Goal: Information Seeking & Learning: Learn about a topic

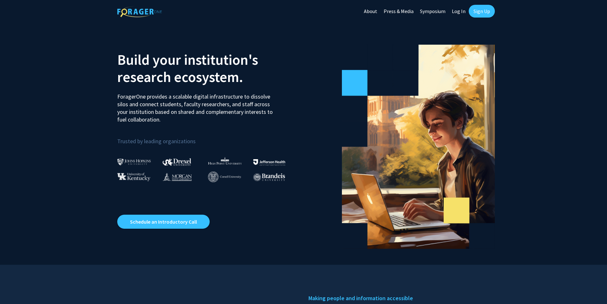
click at [489, 12] on link "Sign Up" at bounding box center [482, 11] width 26 height 13
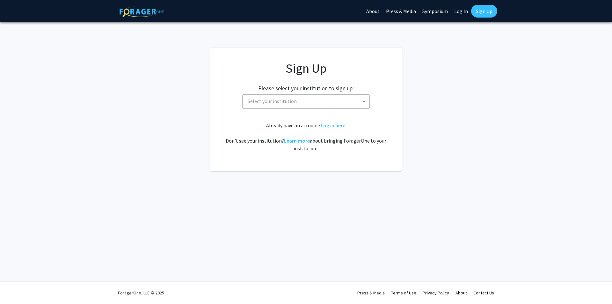
click at [302, 104] on span "Select your institution" at bounding box center [307, 101] width 124 height 13
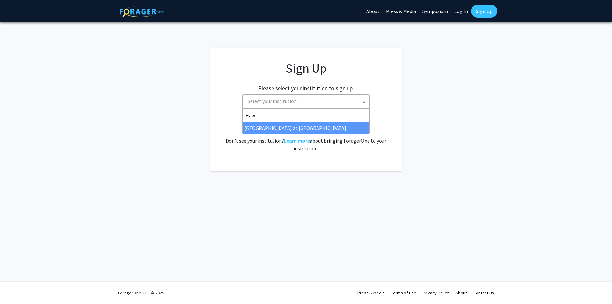
type input "Haw"
select select "18"
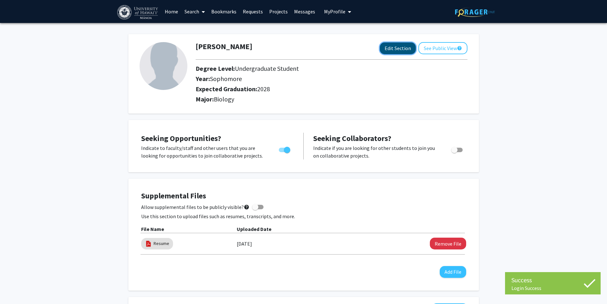
click at [394, 48] on button "Edit Section" at bounding box center [398, 48] width 36 height 12
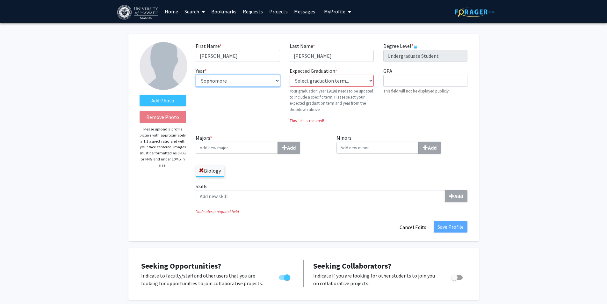
click at [257, 79] on select "--- First-year Sophomore Junior Senior Postbaccalaureate Certificate" at bounding box center [238, 81] width 84 height 12
select select "junior"
click at [196, 75] on select "--- First-year Sophomore Junior Senior Postbaccalaureate Certificate" at bounding box center [238, 81] width 84 height 12
click at [328, 78] on select "Select graduation term... Previous: 2028 (Please select a specific term) Spring…" at bounding box center [332, 81] width 84 height 12
select select "38: spring_2027"
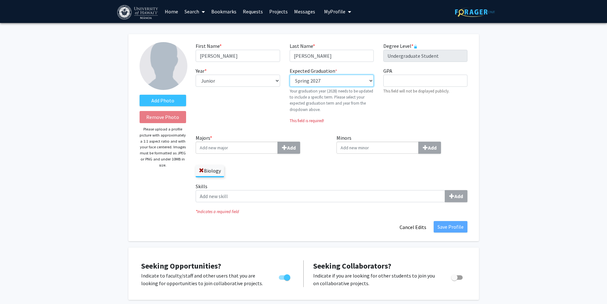
click at [290, 75] on select "Select graduation term... Previous: 2028 (Please select a specific term) Spring…" at bounding box center [332, 81] width 84 height 12
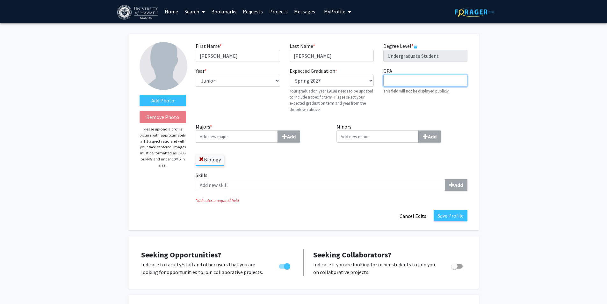
click at [394, 81] on input "GPA required" at bounding box center [425, 81] width 84 height 12
click at [255, 135] on input "Majors * Add" at bounding box center [237, 136] width 82 height 12
type input "B"
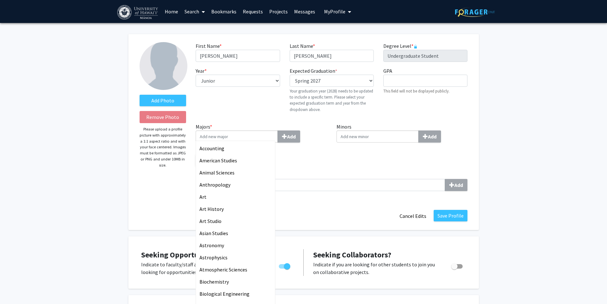
click at [212, 100] on div "Year * required --- First-year Sophomore Junior Senior Postbaccalaureate Certif…" at bounding box center [238, 92] width 94 height 51
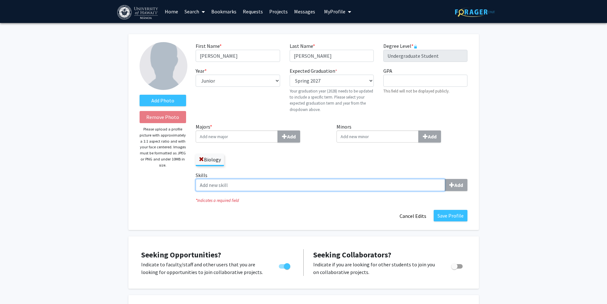
click at [312, 182] on input "Skills Add" at bounding box center [320, 185] width 249 height 12
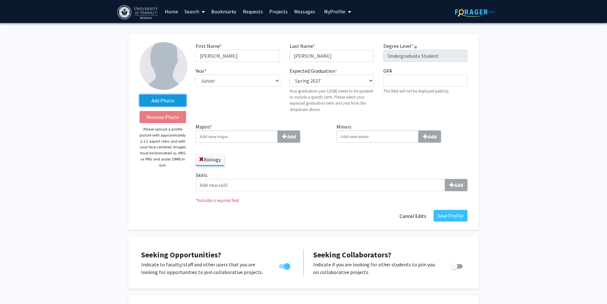
click at [159, 104] on label "Add Photo" at bounding box center [163, 100] width 47 height 11
click at [0, 0] on input "Add Photo" at bounding box center [0, 0] width 0 height 0
click at [154, 95] on label "Add Photo" at bounding box center [163, 100] width 47 height 11
click at [0, 0] on input "Add Photo" at bounding box center [0, 0] width 0 height 0
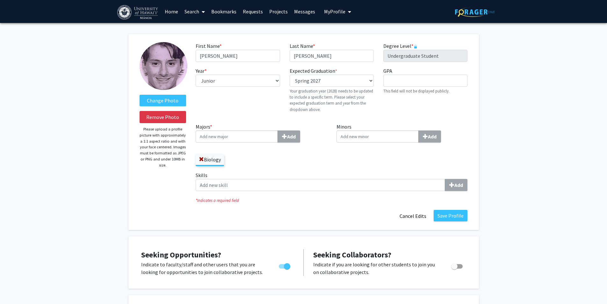
click at [162, 72] on img at bounding box center [164, 66] width 48 height 48
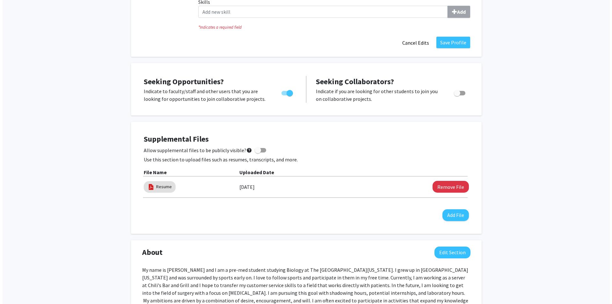
scroll to position [191, 0]
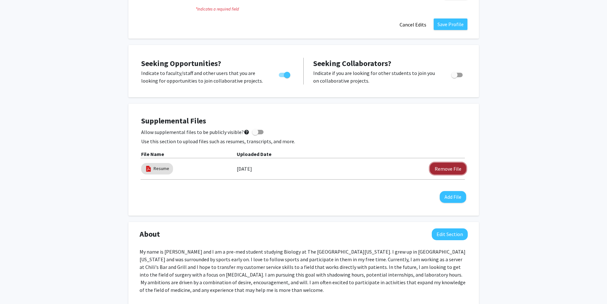
click at [440, 166] on button "Remove File" at bounding box center [448, 169] width 36 height 12
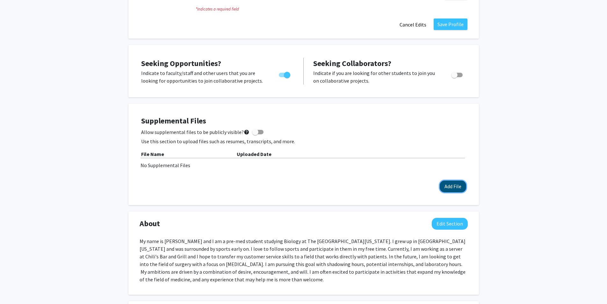
click at [451, 183] on button "Add File" at bounding box center [453, 186] width 26 height 12
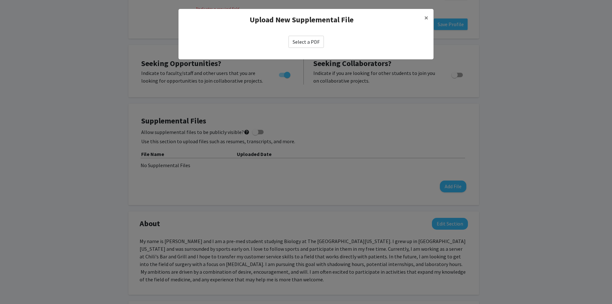
click at [315, 40] on label "Select a PDF" at bounding box center [305, 42] width 35 height 12
click at [0, 0] on input "Select a PDF" at bounding box center [0, 0] width 0 height 0
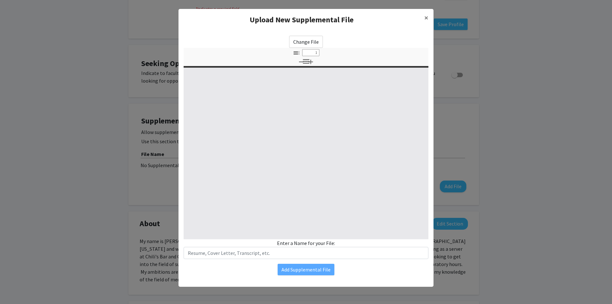
select select "custom"
type input "0"
select select "custom"
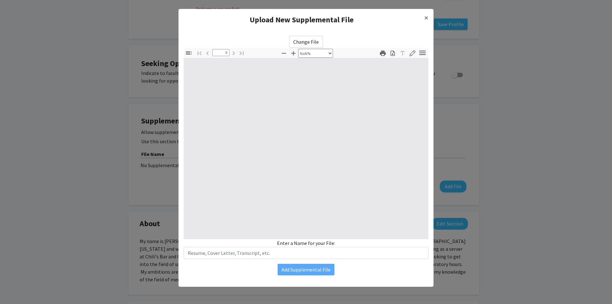
type input "1"
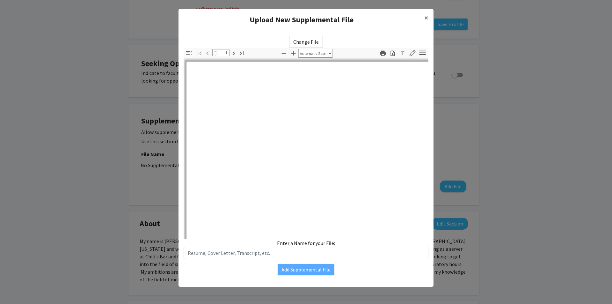
select select "auto"
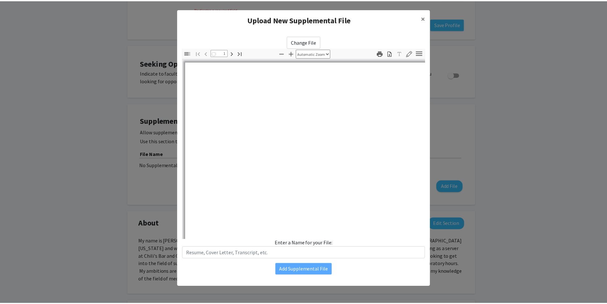
scroll to position [0, 0]
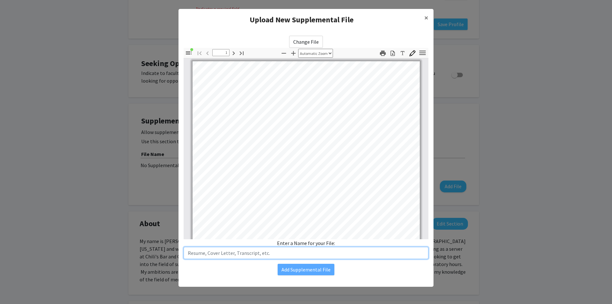
click at [260, 255] on input "text" at bounding box center [306, 253] width 245 height 12
type input "Resume"
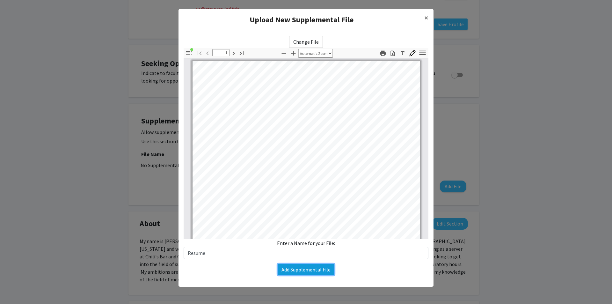
click at [313, 272] on button "Add Supplemental File" at bounding box center [306, 269] width 57 height 11
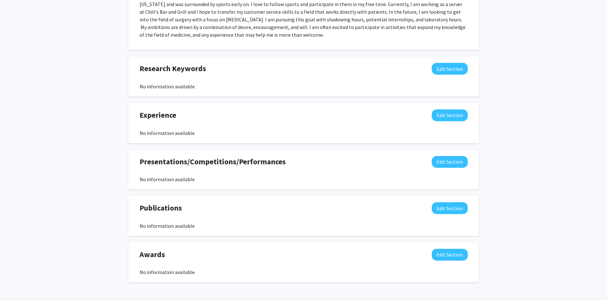
scroll to position [464, 0]
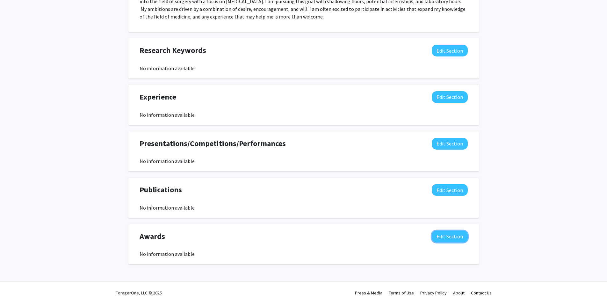
click at [459, 238] on button "Edit Section" at bounding box center [450, 236] width 36 height 12
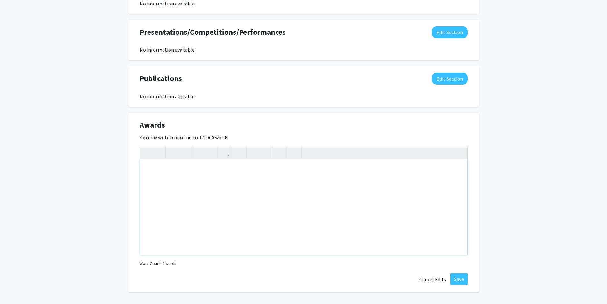
scroll to position [592, 0]
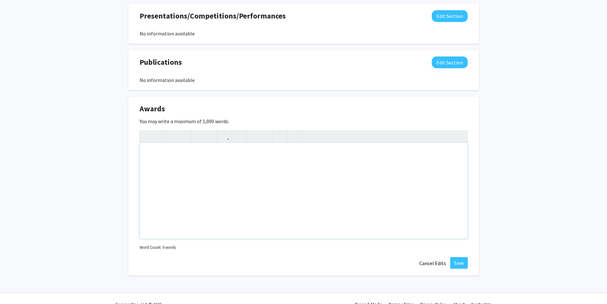
click at [213, 200] on div "Note to users with screen readers: Please deactivate our accessibility plugin f…" at bounding box center [304, 191] width 328 height 96
type textarea "Presidents Honor Roll - Graceland University"
click at [464, 265] on button "Save" at bounding box center [459, 262] width 18 height 11
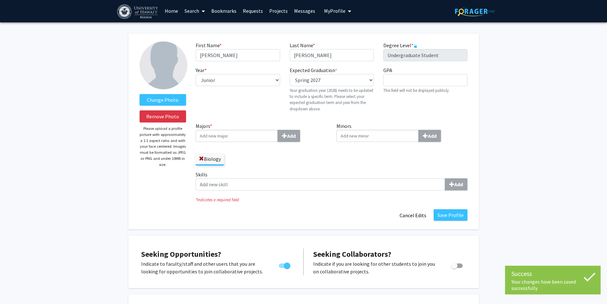
scroll to position [0, 0]
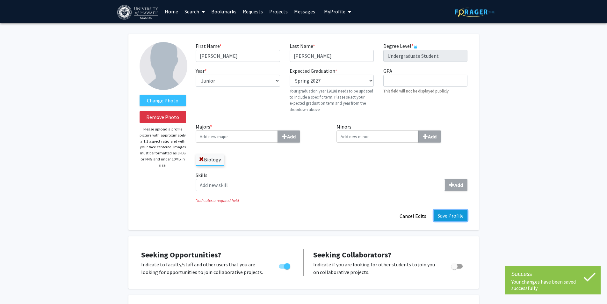
click at [452, 212] on button "Save Profile" at bounding box center [451, 215] width 34 height 11
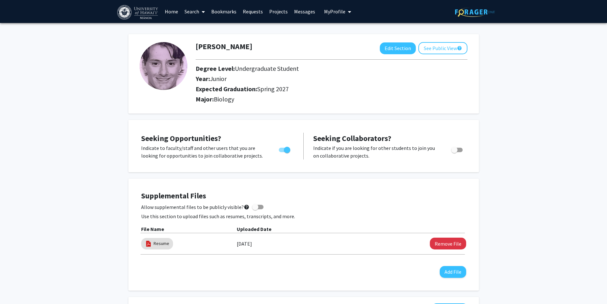
click at [177, 12] on link "Home" at bounding box center [172, 11] width 20 height 22
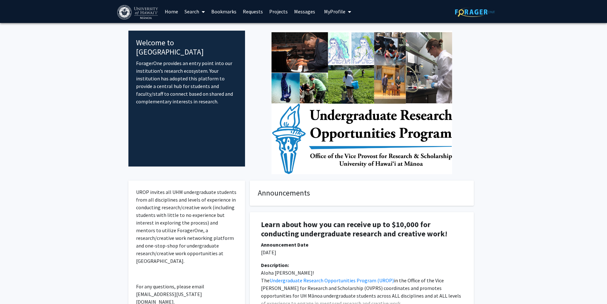
click at [198, 11] on link "Search" at bounding box center [194, 11] width 27 height 22
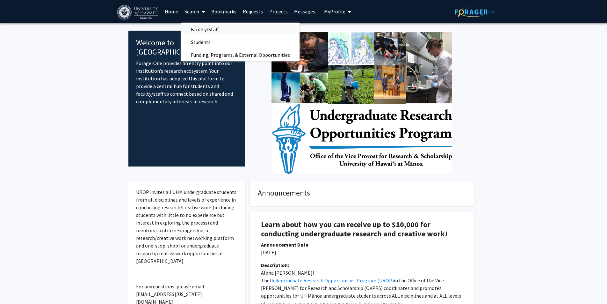
click at [210, 29] on span "Faculty/Staff" at bounding box center [204, 29] width 47 height 13
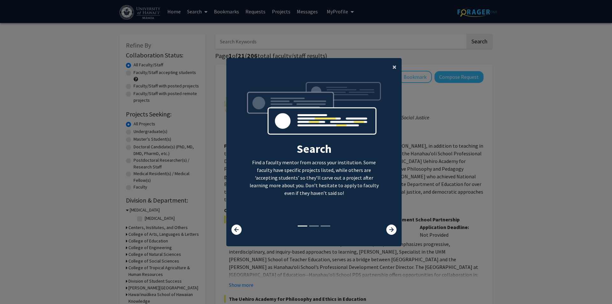
click at [392, 67] on span "×" at bounding box center [394, 67] width 4 height 10
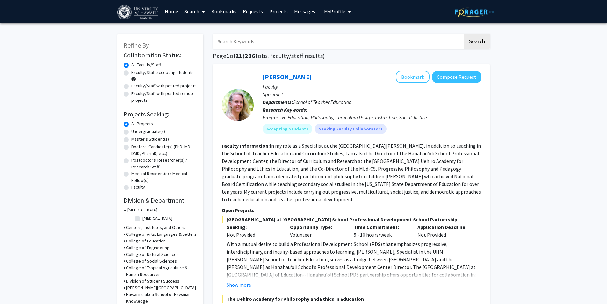
click at [131, 72] on label "Faculty/Staff accepting students" at bounding box center [162, 72] width 62 height 7
click at [131, 72] on input "Faculty/Staff accepting students" at bounding box center [133, 71] width 4 height 4
radio input "true"
click at [131, 132] on label "Undergraduate(s)" at bounding box center [148, 131] width 34 height 7
click at [131, 132] on input "Undergraduate(s)" at bounding box center [133, 130] width 4 height 4
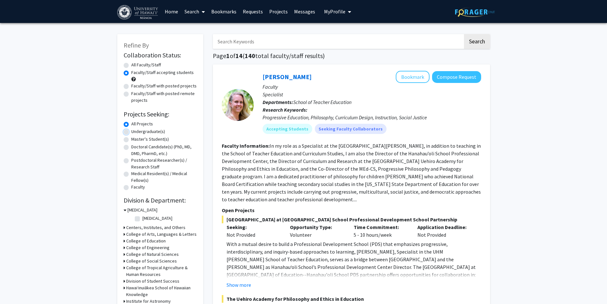
radio input "true"
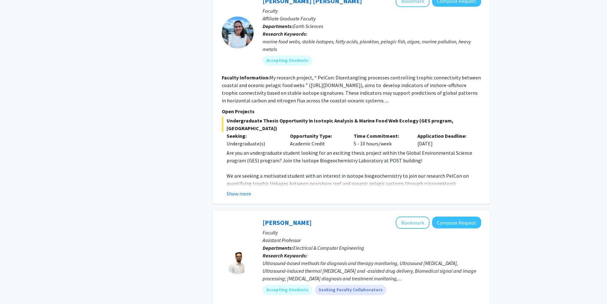
scroll to position [1083, 0]
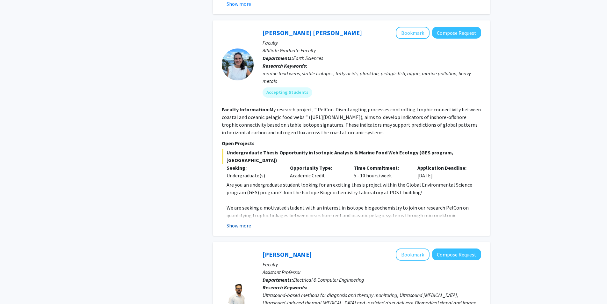
click at [245, 221] on button "Show more" at bounding box center [239, 225] width 25 height 8
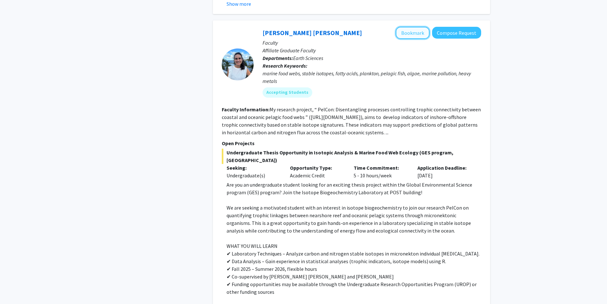
click at [418, 34] on button "Bookmark" at bounding box center [413, 33] width 34 height 12
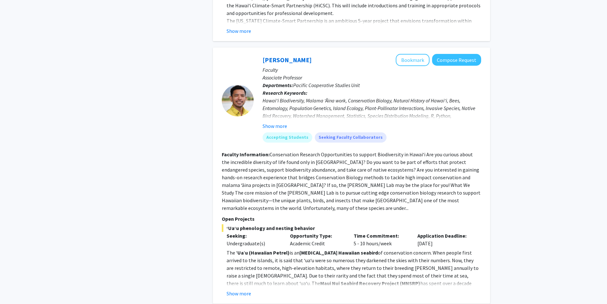
scroll to position [2774, 0]
click at [280, 122] on button "Show more" at bounding box center [275, 126] width 25 height 8
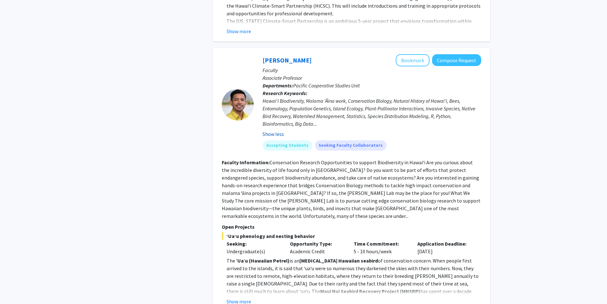
click at [276, 130] on button "Show less" at bounding box center [273, 134] width 21 height 8
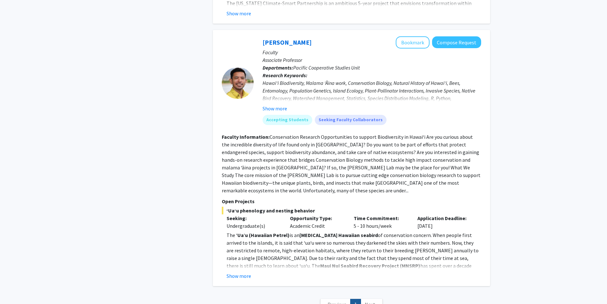
scroll to position [2806, 0]
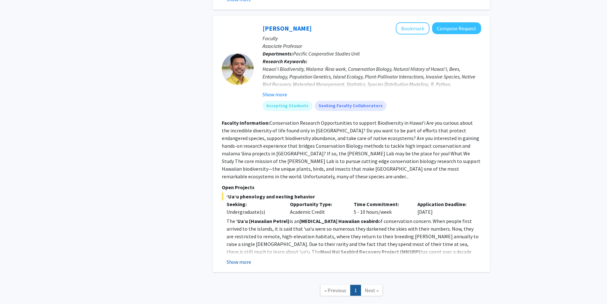
click at [249, 258] on button "Show more" at bounding box center [239, 262] width 25 height 8
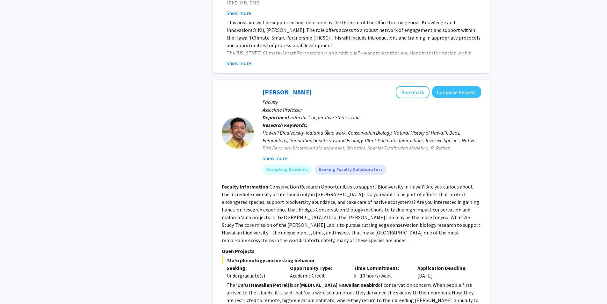
scroll to position [2774, 0]
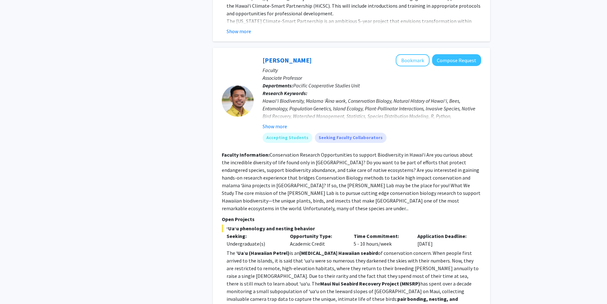
click at [436, 172] on fg-read-more "Conservation Research Opportunities to support Biodiversity in Hawai‘i Are you …" at bounding box center [351, 181] width 259 height 60
click at [412, 54] on button "Bookmark" at bounding box center [413, 60] width 34 height 12
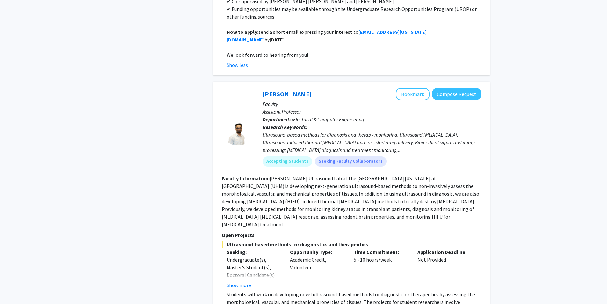
scroll to position [1372, 0]
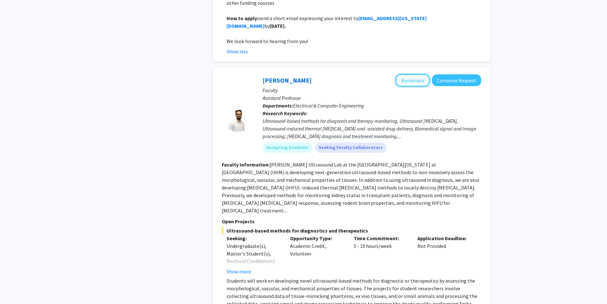
click at [420, 74] on button "Bookmark" at bounding box center [413, 80] width 34 height 12
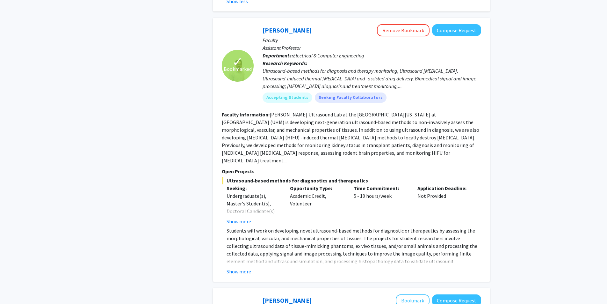
scroll to position [1436, 0]
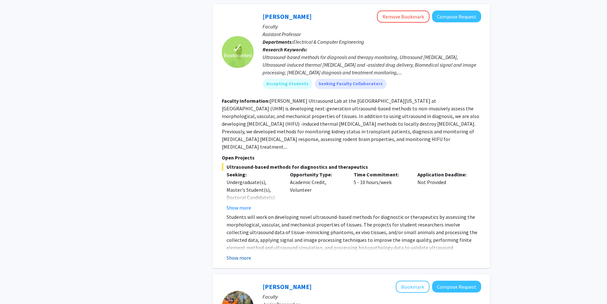
click at [244, 254] on button "Show more" at bounding box center [239, 258] width 25 height 8
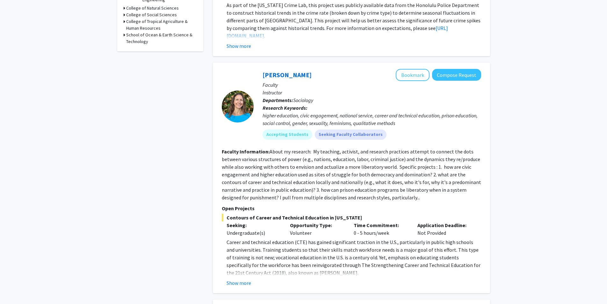
scroll to position [257, 0]
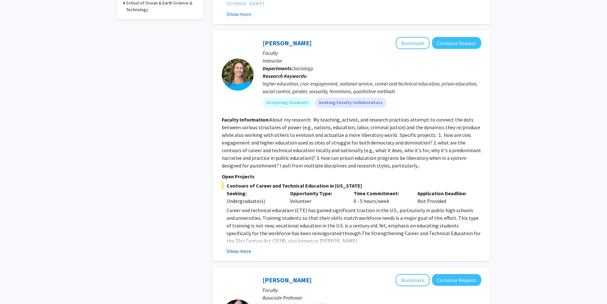
click at [231, 252] on button "Show more" at bounding box center [239, 251] width 25 height 8
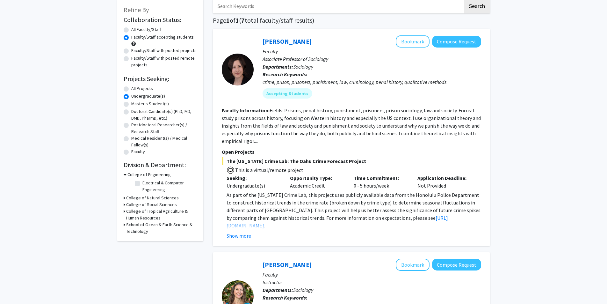
scroll to position [34, 0]
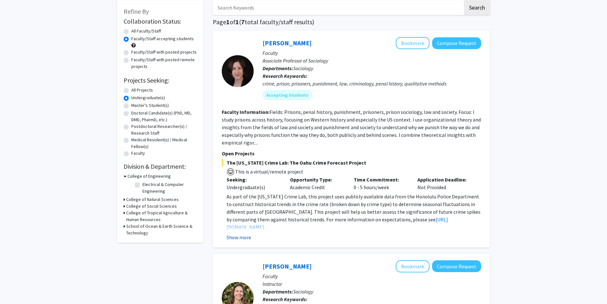
click at [230, 238] on button "Show more" at bounding box center [239, 237] width 25 height 8
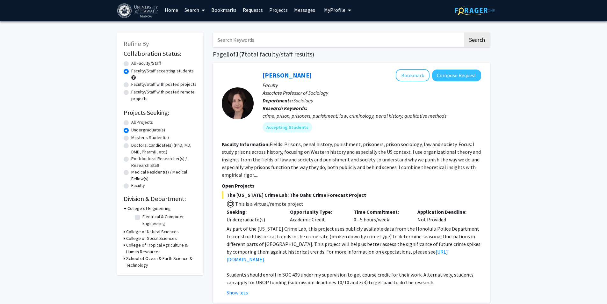
scroll to position [0, 0]
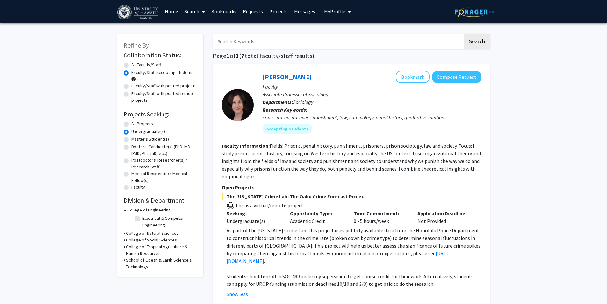
click at [124, 233] on icon at bounding box center [125, 233] width 2 height 7
click at [335, 12] on span "My Profile" at bounding box center [334, 11] width 21 height 6
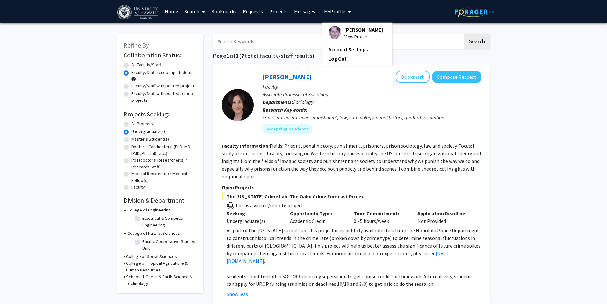
click at [279, 14] on link "Projects" at bounding box center [278, 11] width 25 height 22
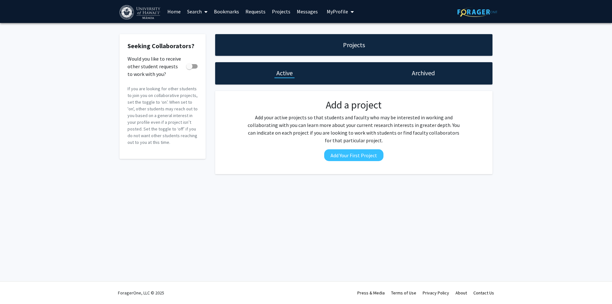
click at [230, 12] on link "Bookmarks" at bounding box center [227, 11] width 32 height 22
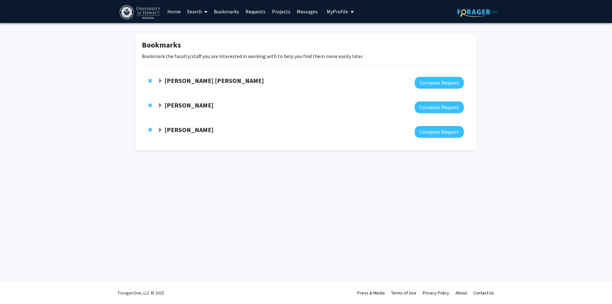
click at [160, 81] on span "Expand Rita Garcia Seoane Bookmark" at bounding box center [160, 80] width 5 height 5
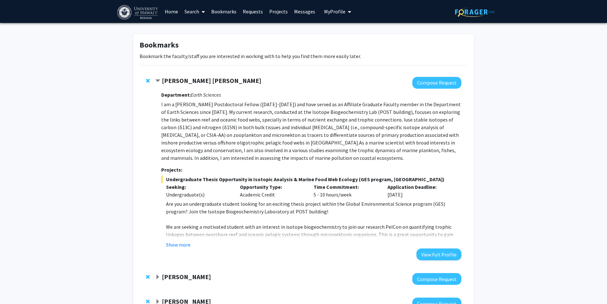
click at [159, 81] on span "Contract Rita Garcia Seoane Bookmark" at bounding box center [157, 80] width 5 height 5
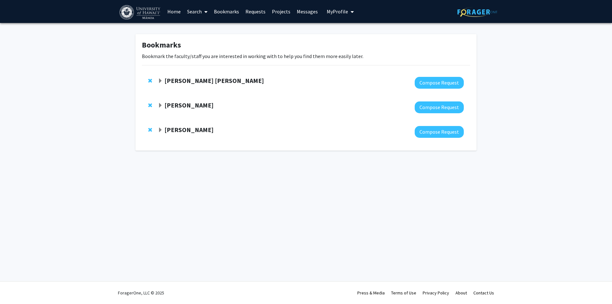
click at [159, 79] on span "Expand Rita Garcia Seoane Bookmark" at bounding box center [160, 80] width 5 height 5
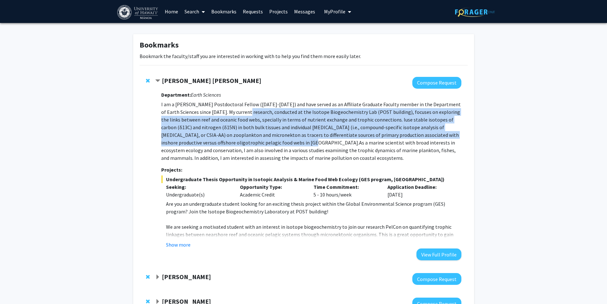
drag, startPoint x: 239, startPoint y: 112, endPoint x: 284, endPoint y: 142, distance: 53.8
click at [284, 142] on p "I am a Marie Sklodowska-Curie Postdoctoral Fellow (2024-2027) and have served a…" at bounding box center [311, 130] width 300 height 61
copy p "My current research, conducted at the Isotope Biogeochemistry Lab (POST buildin…"
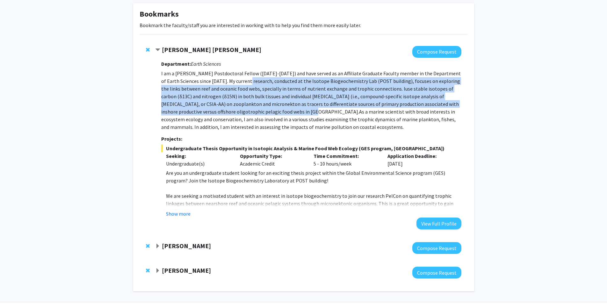
scroll to position [32, 0]
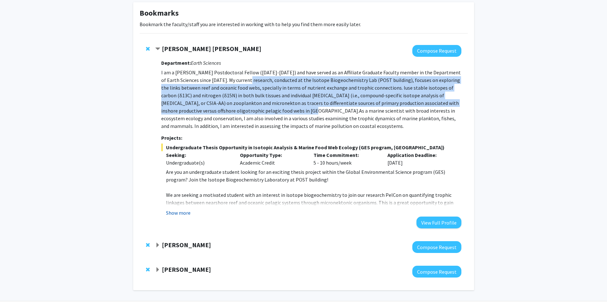
click at [174, 215] on button "Show more" at bounding box center [178, 213] width 25 height 8
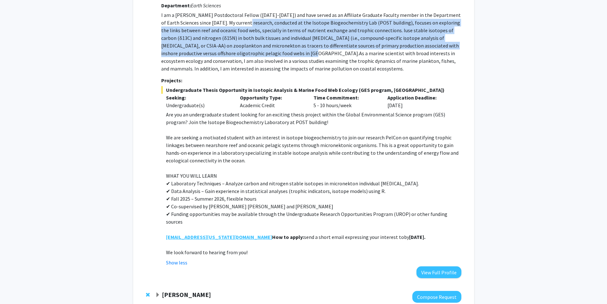
scroll to position [96, 0]
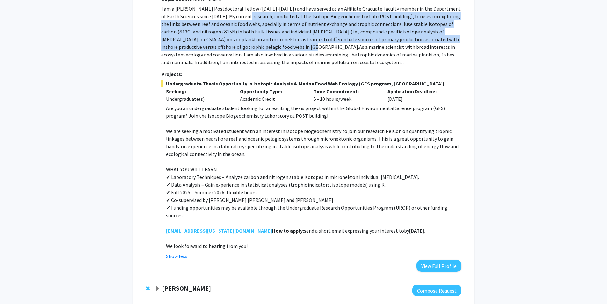
drag, startPoint x: 240, startPoint y: 223, endPoint x: 389, endPoint y: 224, distance: 149.1
click at [389, 227] on p "How to apply: send a short email expressing your interest to ritags@hawaii.edu …" at bounding box center [313, 231] width 295 height 8
copy p "send a short email expressing your interest to ritags@hawaii.edu by October 15t…"
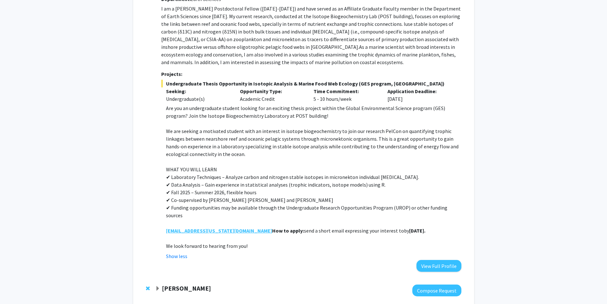
drag, startPoint x: 129, startPoint y: 223, endPoint x: 204, endPoint y: 223, distance: 74.2
click at [130, 223] on div "Bookmarks Bookmark the faculty/staff you are interested in working with to help…" at bounding box center [303, 136] width 350 height 395
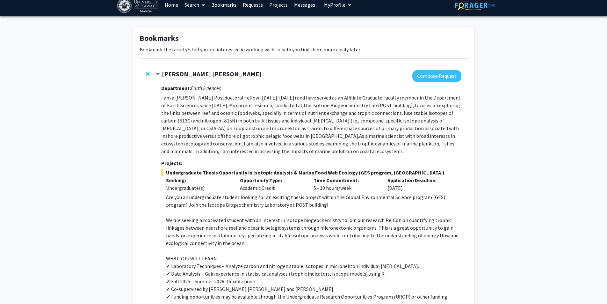
scroll to position [0, 0]
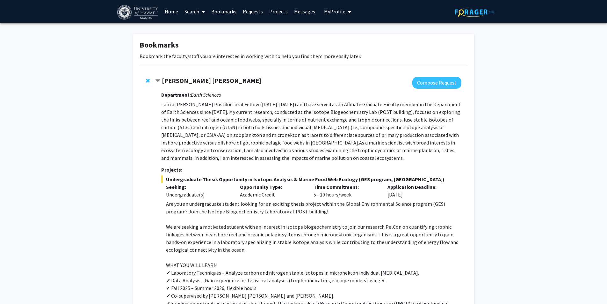
click at [177, 83] on strong "Rita Garcia Seoane" at bounding box center [211, 80] width 99 height 8
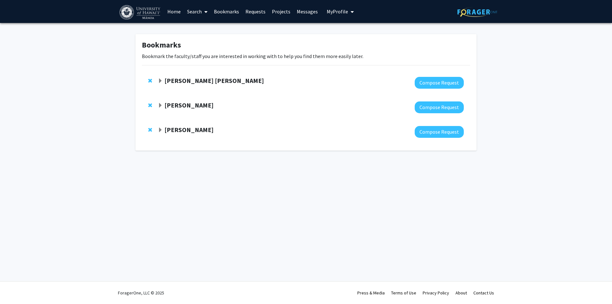
click at [177, 83] on strong "Rita Garcia Seoane" at bounding box center [213, 80] width 99 height 8
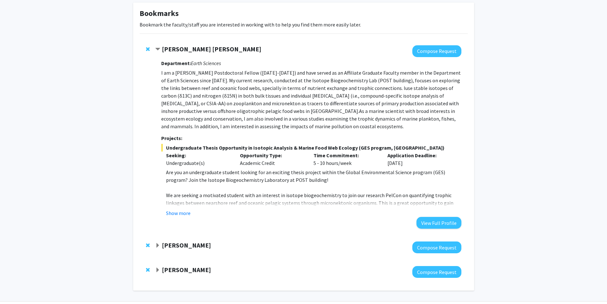
scroll to position [32, 0]
click at [177, 214] on button "Show more" at bounding box center [178, 213] width 25 height 8
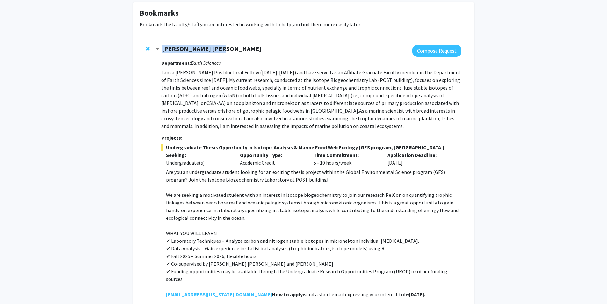
drag, startPoint x: 214, startPoint y: 49, endPoint x: 163, endPoint y: 51, distance: 51.3
click at [163, 51] on strong "Rita Garcia Seoane" at bounding box center [211, 49] width 99 height 8
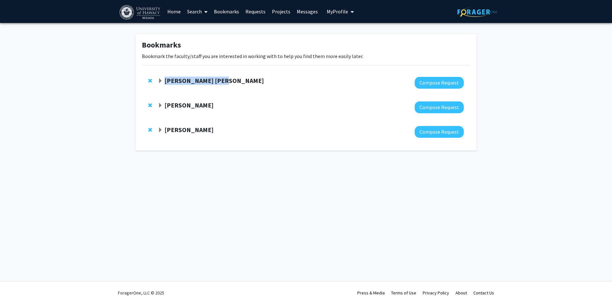
copy strong "Rita Garcia Seoane"
click at [158, 83] on span "Expand Rita Garcia Seoane Bookmark" at bounding box center [160, 80] width 5 height 5
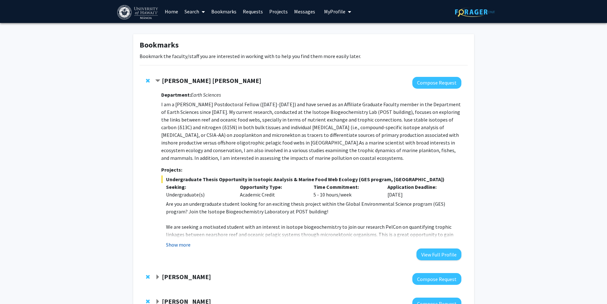
click at [172, 246] on button "Show more" at bounding box center [178, 245] width 25 height 8
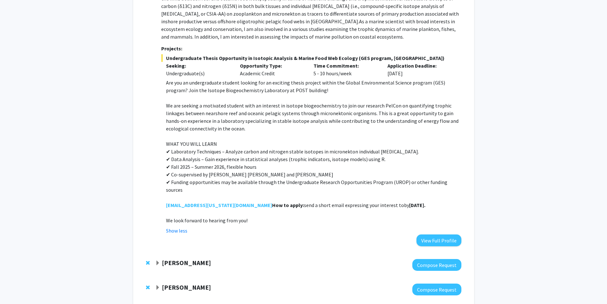
scroll to position [127, 0]
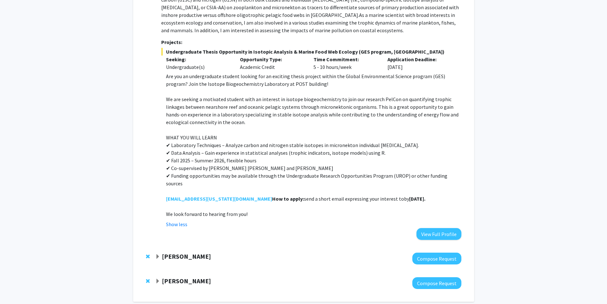
click at [158, 254] on span "Expand Jonathan Koch Bookmark" at bounding box center [157, 256] width 5 height 5
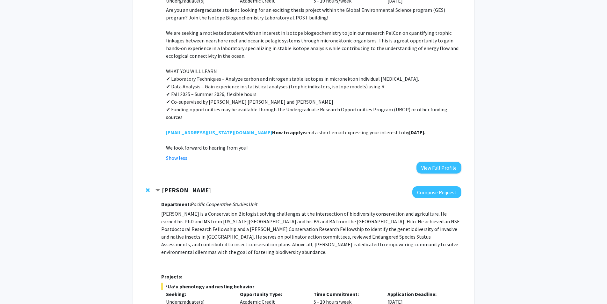
scroll to position [287, 0]
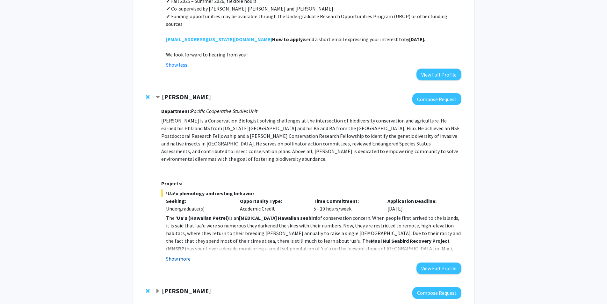
click at [175, 255] on button "Show more" at bounding box center [178, 259] width 25 height 8
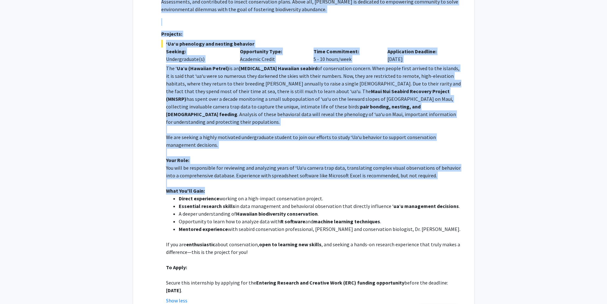
scroll to position [478, 0]
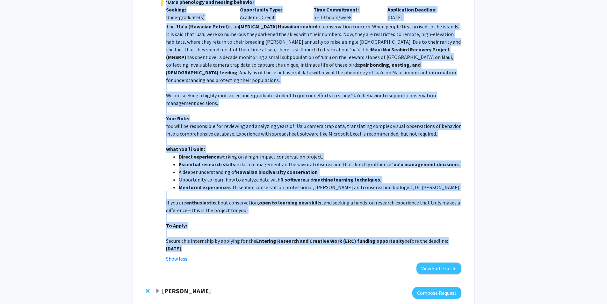
drag, startPoint x: 161, startPoint y: 104, endPoint x: 224, endPoint y: 227, distance: 138.4
click at [224, 227] on div "Jonathan Koch Compose Request Department: Pacific Cooperative Studies Unit Dr. …" at bounding box center [308, 88] width 306 height 372
copy div "Department: Pacific Cooperative Studies Unit Dr. Koch is a Conservation Biologi…"
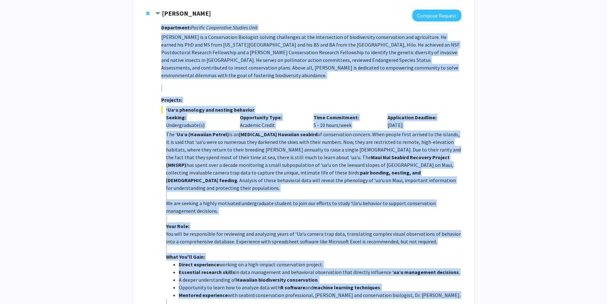
scroll to position [350, 0]
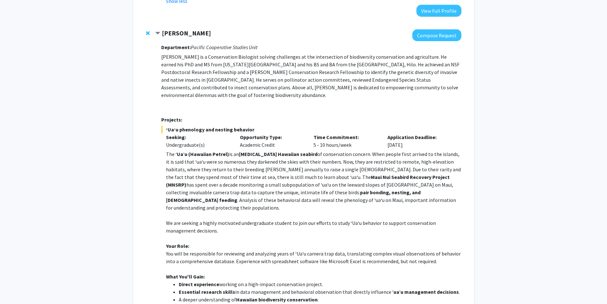
click at [148, 141] on div "Jonathan Koch Compose Request Department: Pacific Cooperative Studies Unit Dr. …" at bounding box center [304, 215] width 328 height 385
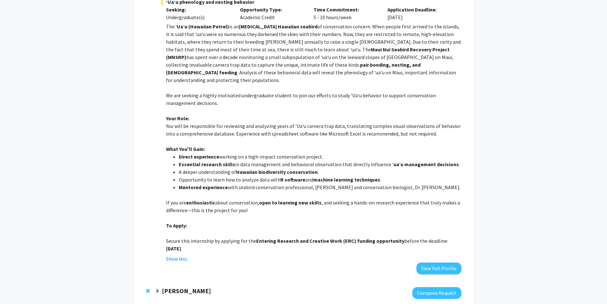
scroll to position [496, 0]
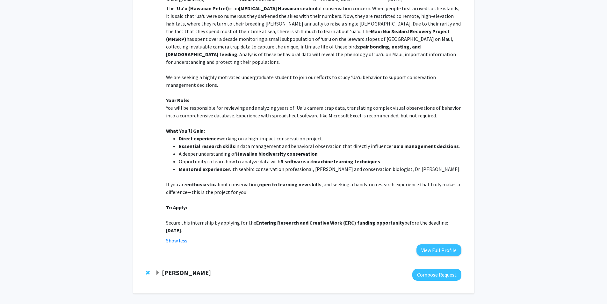
click at [158, 270] on span "Expand Murad Hossain Bookmark" at bounding box center [157, 272] width 5 height 5
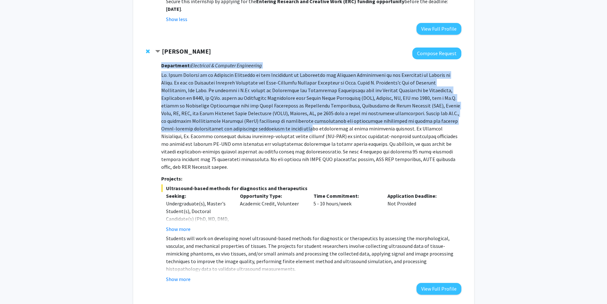
scroll to position [724, 0]
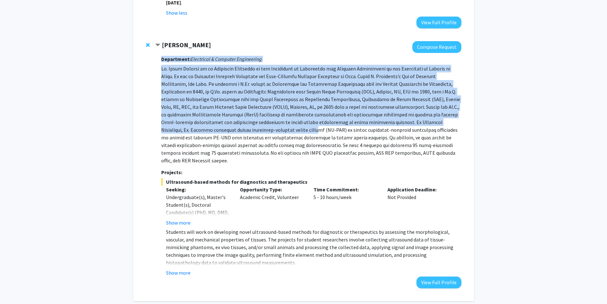
drag, startPoint x: 160, startPoint y: 71, endPoint x: 236, endPoint y: 109, distance: 84.4
click at [236, 109] on div "Murad Hossain Compose Request Department: Electrical & Computer Engineering Pro…" at bounding box center [308, 164] width 306 height 247
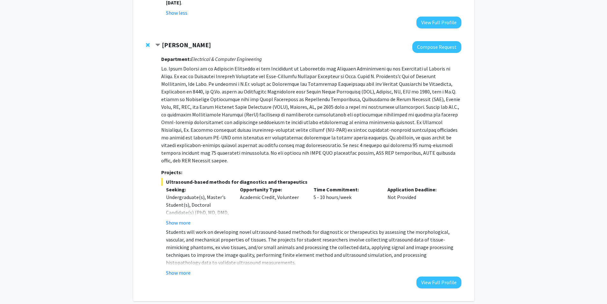
click at [140, 155] on div "Murad Hossain Compose Request Department: Electrical & Computer Engineering Pro…" at bounding box center [304, 165] width 328 height 260
click at [175, 219] on button "Show more" at bounding box center [178, 223] width 25 height 8
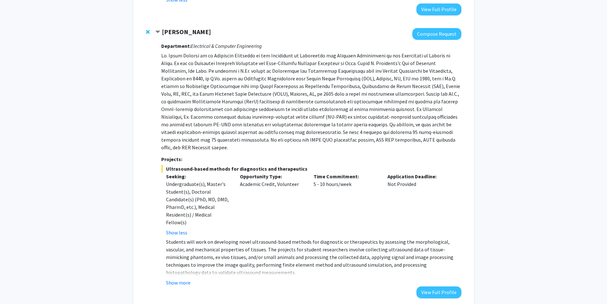
scroll to position [747, 0]
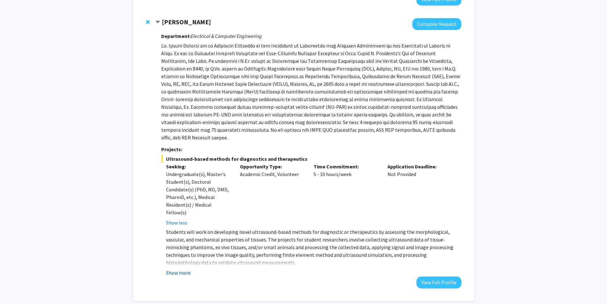
click at [179, 269] on button "Show more" at bounding box center [178, 273] width 25 height 8
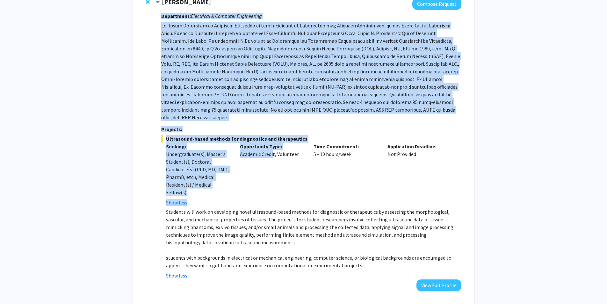
scroll to position [770, 0]
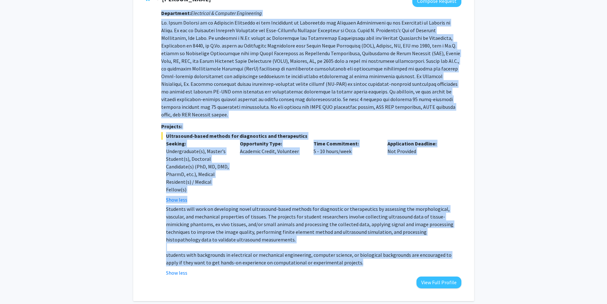
drag, startPoint x: 162, startPoint y: 85, endPoint x: 356, endPoint y: 232, distance: 243.9
click at [356, 232] on div "Department: Electrical & Computer Engineering Projects: Ultrasound-based method…" at bounding box center [311, 147] width 300 height 281
copy div "Department: Electrical & Computer Engineering Dr. Murad Hossain is an Assistant…"
